Goal: Task Accomplishment & Management: Manage account settings

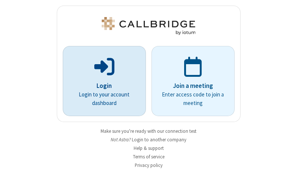
click at [101, 86] on p "Login" at bounding box center [104, 86] width 62 height 10
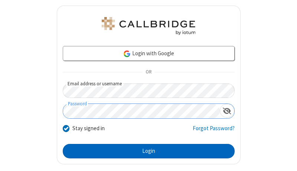
click at [146, 151] on button "Login" at bounding box center [149, 151] width 172 height 15
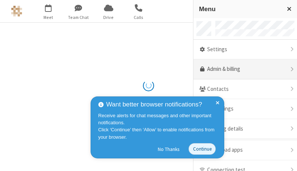
click at [242, 69] on link "Admin & billing" at bounding box center [245, 69] width 104 height 20
